Goal: Information Seeking & Learning: Check status

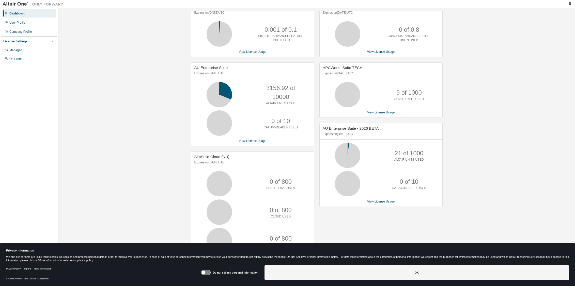
scroll to position [25, 0]
click at [253, 141] on link "View License Usage" at bounding box center [253, 141] width 28 height 4
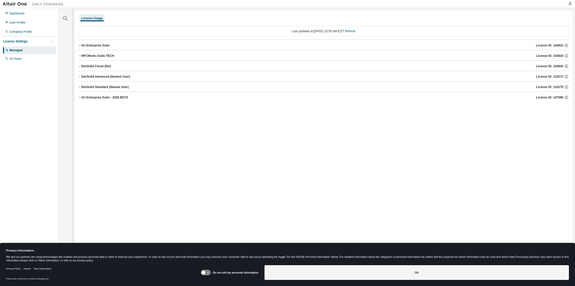
click at [80, 45] on icon "button" at bounding box center [79, 45] width 3 height 3
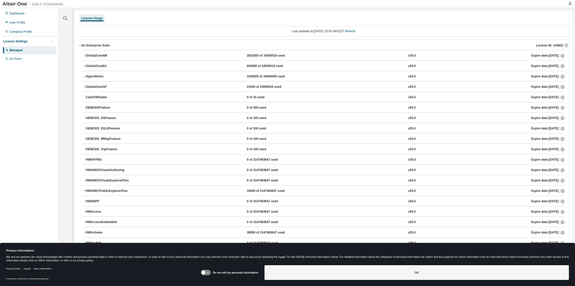
click at [80, 45] on icon "button" at bounding box center [79, 45] width 3 height 3
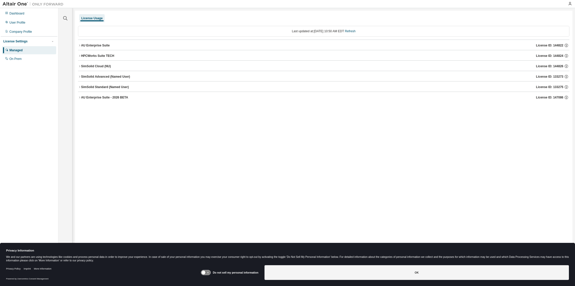
click at [80, 45] on icon "button" at bounding box center [79, 45] width 3 height 3
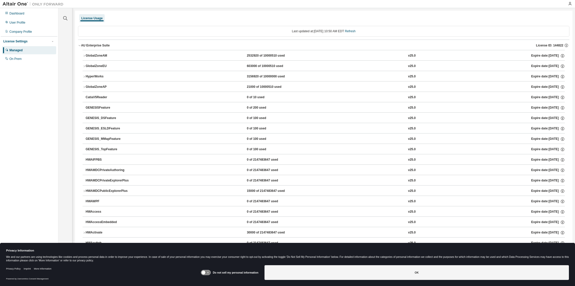
click at [84, 56] on icon "button" at bounding box center [84, 55] width 3 height 3
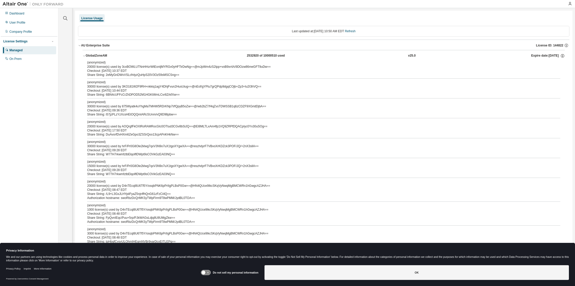
click at [84, 56] on icon "button" at bounding box center [84, 56] width 2 height 1
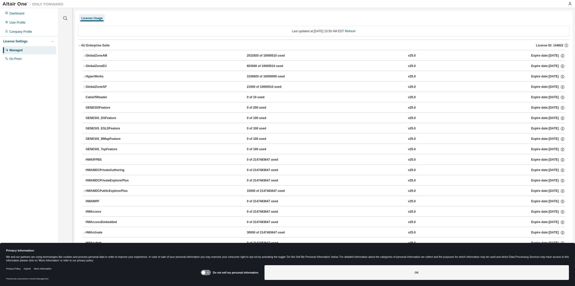
click at [287, 32] on div "Last updated at: Thu 2025-08-14 10:50 AM EDT Refresh" at bounding box center [324, 31] width 492 height 11
click at [16, 50] on div "Managed" at bounding box center [15, 50] width 13 height 4
click at [80, 45] on icon "button" at bounding box center [79, 45] width 3 height 3
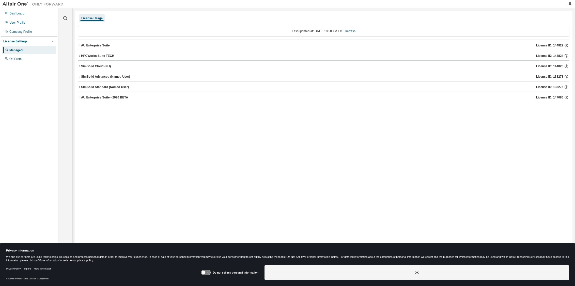
click at [79, 98] on icon "button" at bounding box center [79, 97] width 3 height 3
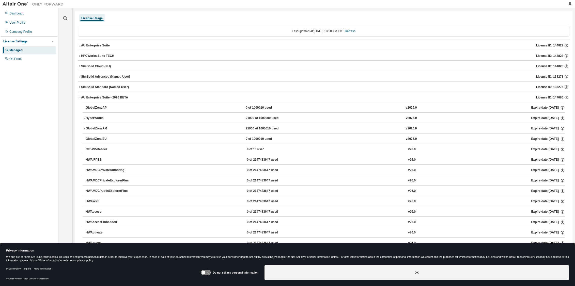
click at [79, 98] on icon "button" at bounding box center [80, 97] width 2 height 1
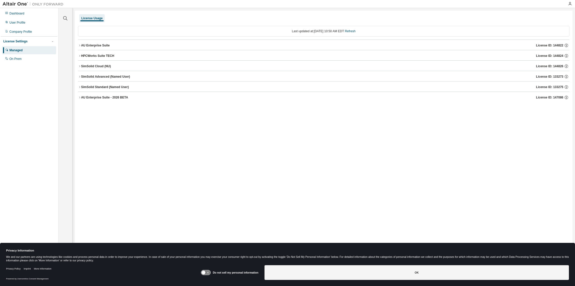
click at [148, 237] on div "License Usage Last updated at: Thu 2025-08-14 10:50 AM EDT Refresh AU Enterpris…" at bounding box center [324, 140] width 498 height 258
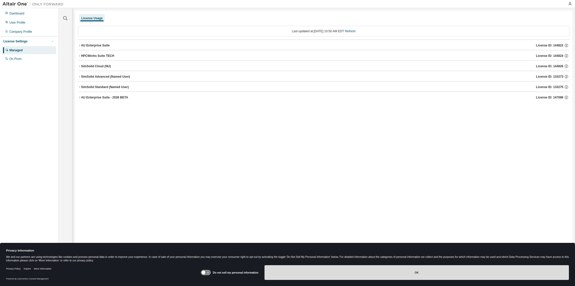
click at [389, 274] on button "OK" at bounding box center [417, 273] width 305 height 15
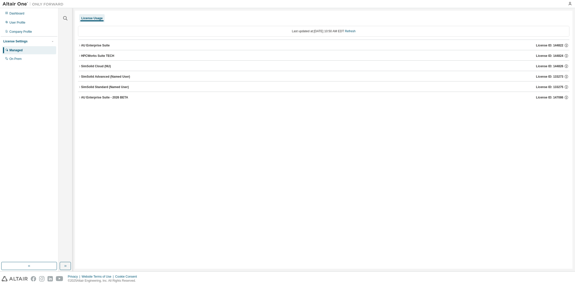
click at [32, 89] on div "Dashboard User Profile Company Profile License Settings Managed On Prem" at bounding box center [29, 135] width 57 height 253
